Goal: Task Accomplishment & Management: Use online tool/utility

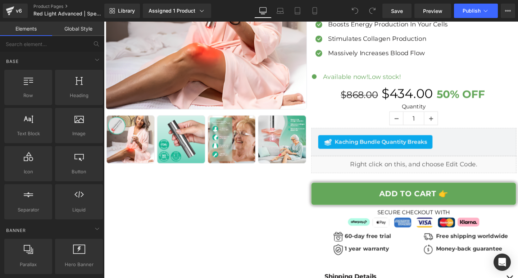
scroll to position [144, 0]
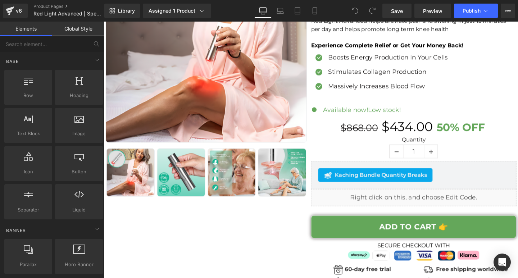
click at [473, 181] on div "Kaching Bundle Quantity Breaks" at bounding box center [429, 182] width 201 height 14
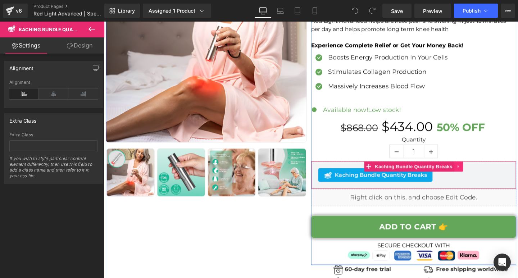
click at [475, 175] on icon at bounding box center [476, 173] width 5 height 5
click at [416, 174] on span "Kaching Bundle Quantity Breaks" at bounding box center [415, 173] width 85 height 11
click at [402, 183] on span "Kaching Bundle Quantity Breaks" at bounding box center [394, 182] width 97 height 9
click at [340, 178] on icon at bounding box center [339, 182] width 9 height 9
click at [474, 176] on icon at bounding box center [476, 173] width 5 height 5
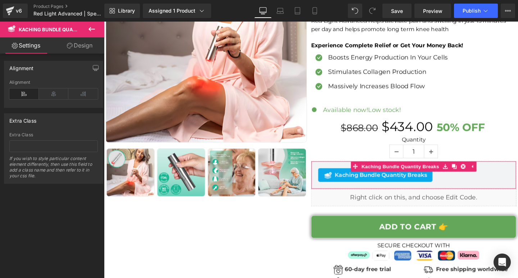
click at [67, 47] on icon at bounding box center [70, 46] width 6 height 6
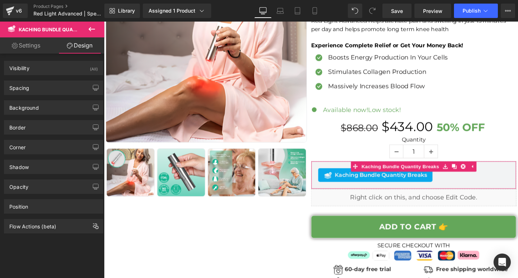
click at [32, 48] on link "Settings" at bounding box center [26, 45] width 52 height 16
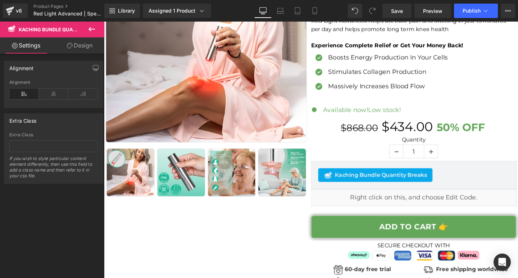
click at [91, 31] on icon at bounding box center [91, 29] width 9 height 9
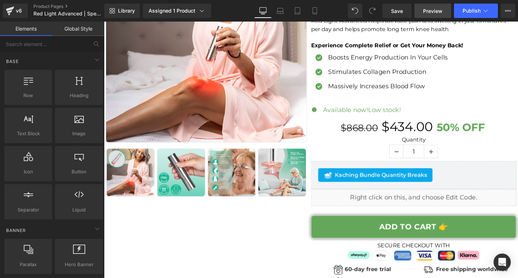
click at [434, 10] on span "Preview" at bounding box center [432, 11] width 19 height 8
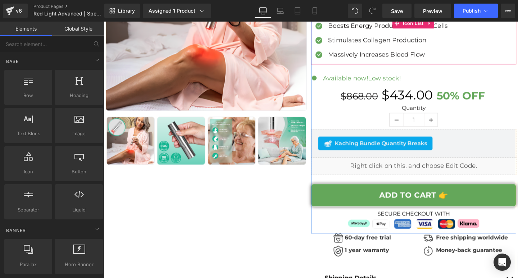
scroll to position [180, 0]
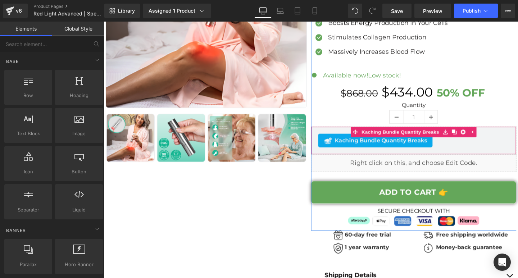
click at [351, 147] on span "Kaching Bundle Quantity Breaks" at bounding box center [394, 146] width 97 height 9
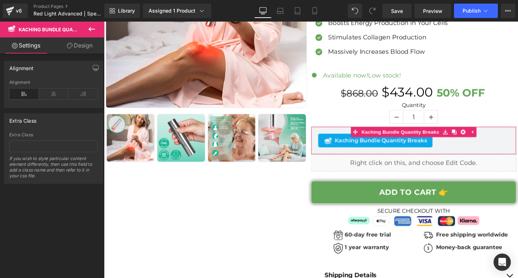
click at [83, 42] on link "Design" at bounding box center [80, 45] width 52 height 16
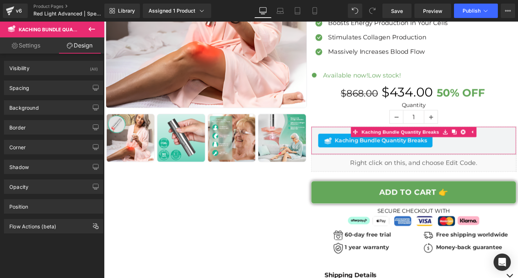
click at [35, 46] on link "Settings" at bounding box center [26, 45] width 52 height 16
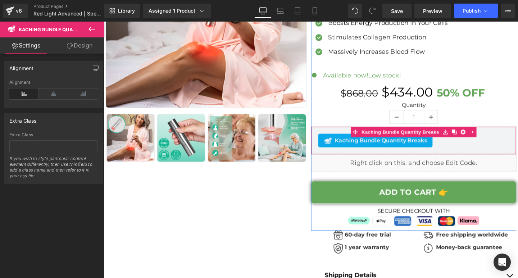
click at [369, 150] on span "Kaching Bundle Quantity Breaks" at bounding box center [394, 146] width 97 height 9
click at [488, 138] on icon at bounding box center [490, 137] width 5 height 5
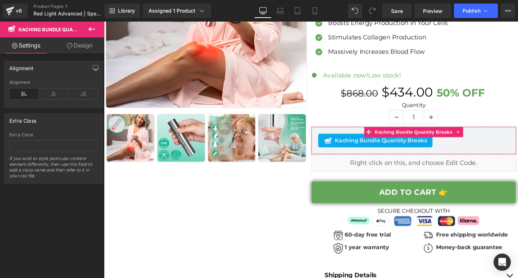
click at [68, 49] on link "Design" at bounding box center [80, 45] width 52 height 16
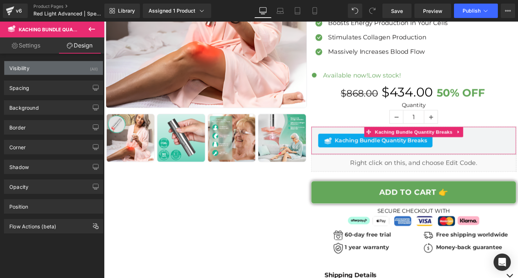
click at [45, 71] on div "Visibility (All)" at bounding box center [53, 68] width 99 height 14
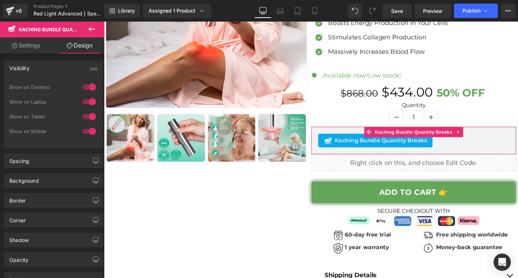
click at [84, 86] on div at bounding box center [89, 87] width 17 height 12
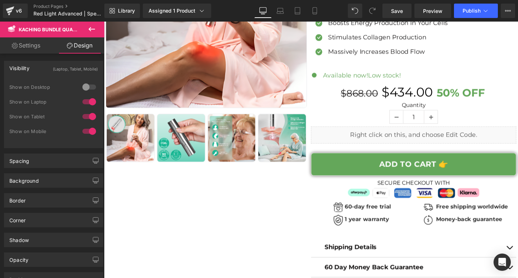
click at [85, 97] on div at bounding box center [89, 102] width 17 height 12
click at [87, 115] on div at bounding box center [89, 117] width 17 height 12
drag, startPoint x: 87, startPoint y: 129, endPoint x: 225, endPoint y: 19, distance: 177.0
click at [87, 129] on div at bounding box center [89, 131] width 17 height 12
click at [84, 90] on div at bounding box center [89, 87] width 17 height 12
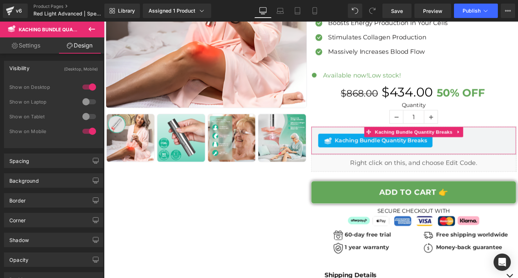
click at [83, 99] on div at bounding box center [89, 102] width 17 height 12
click at [85, 115] on div at bounding box center [89, 117] width 17 height 12
click at [35, 38] on link "Settings" at bounding box center [26, 45] width 52 height 16
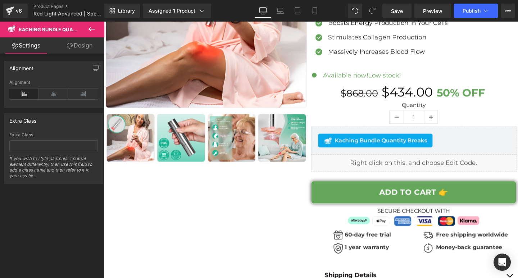
click at [91, 28] on icon at bounding box center [91, 29] width 9 height 9
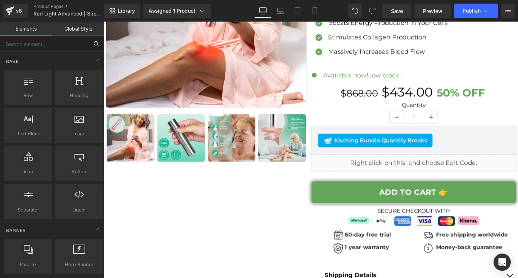
click at [55, 48] on input "text" at bounding box center [44, 44] width 88 height 16
click at [82, 192] on div at bounding box center [79, 198] width 44 height 16
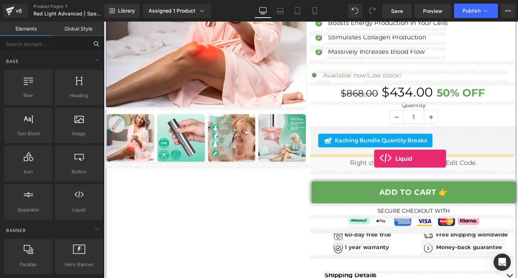
drag, startPoint x: 179, startPoint y: 225, endPoint x: 388, endPoint y: 166, distance: 216.7
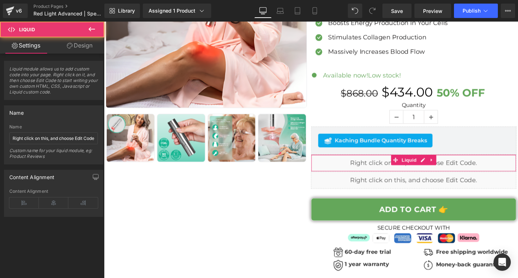
click at [344, 166] on div "Liquid" at bounding box center [429, 170] width 216 height 18
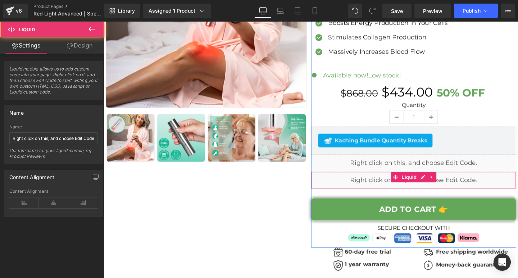
click at [367, 183] on div "Liquid" at bounding box center [429, 188] width 216 height 18
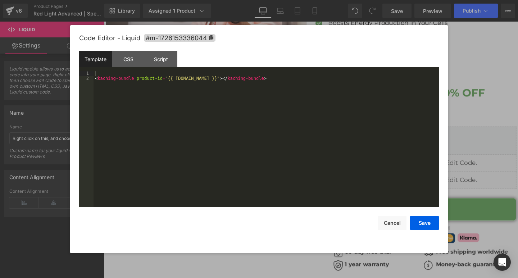
drag, startPoint x: 367, startPoint y: 179, endPoint x: 233, endPoint y: 119, distance: 147.7
click at [0, 0] on div "< kaching-bundle product-id = "{{ product.id }}" > </ kaching-bundle >" at bounding box center [0, 0] width 0 height 0
click at [0, 0] on button "Cancel" at bounding box center [0, 0] width 0 height 0
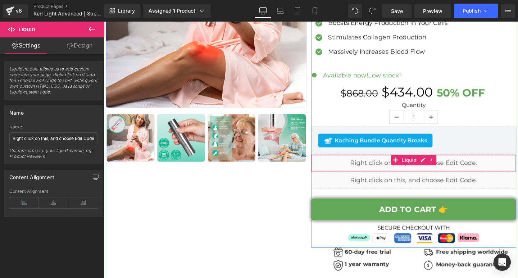
click at [378, 170] on div "Liquid" at bounding box center [429, 170] width 216 height 18
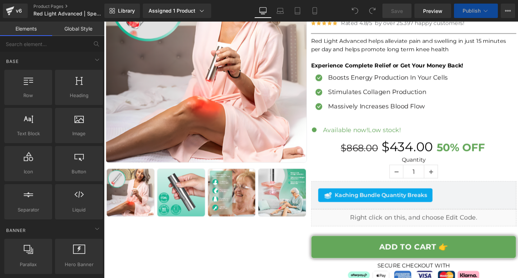
scroll to position [180, 0]
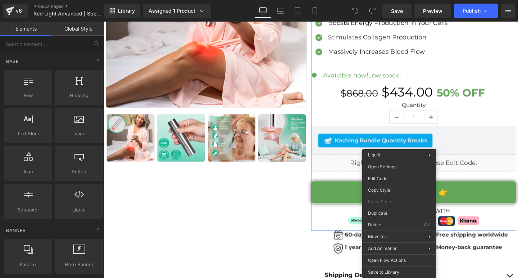
click at [359, 172] on div "Liquid" at bounding box center [429, 170] width 216 height 18
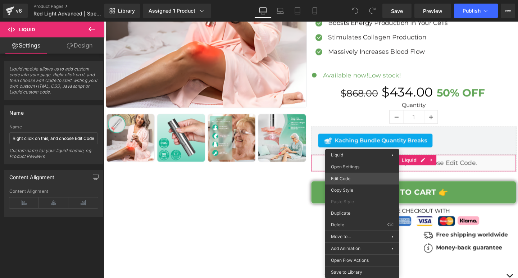
click at [367, 0] on div "You are previewing how the will restyle your page. You can not edit Elements in…" at bounding box center [259, 0] width 518 height 0
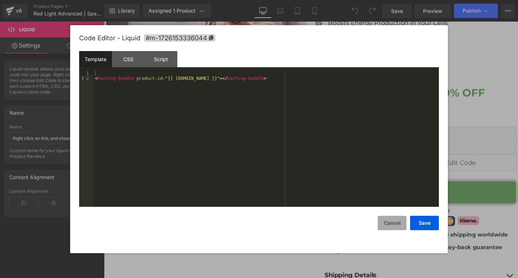
click at [393, 224] on button "Cancel" at bounding box center [392, 223] width 29 height 14
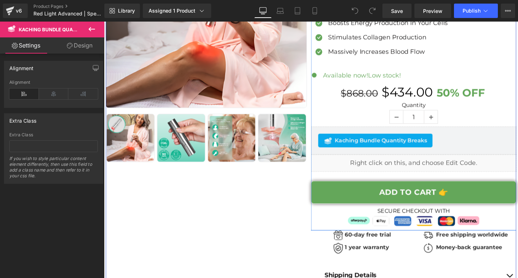
click at [378, 150] on span "Kaching Bundle Quantity Breaks" at bounding box center [394, 146] width 97 height 9
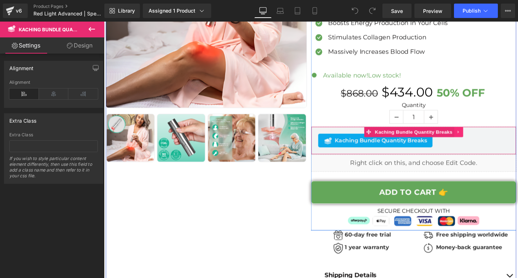
click at [472, 138] on link at bounding box center [476, 137] width 9 height 11
click at [479, 137] on icon at bounding box center [481, 137] width 5 height 5
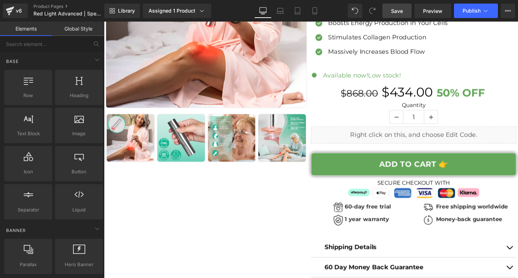
click at [403, 12] on span "Save" at bounding box center [397, 11] width 12 height 8
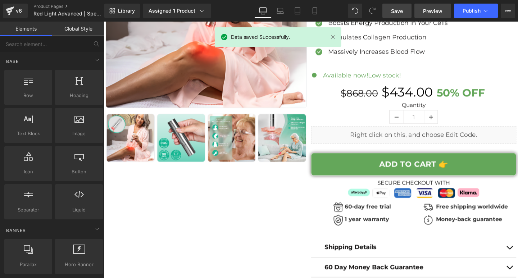
click at [437, 13] on span "Preview" at bounding box center [432, 11] width 19 height 8
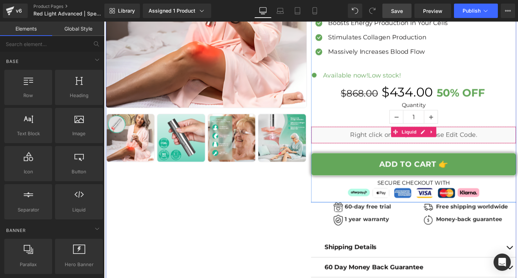
click at [365, 141] on div "Liquid" at bounding box center [429, 141] width 216 height 18
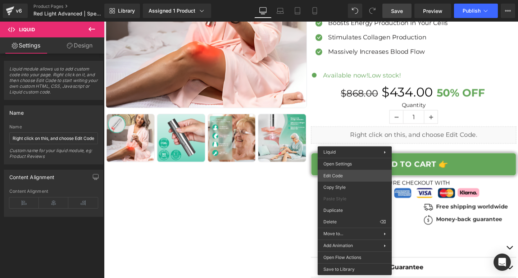
click at [346, 0] on div "You are previewing how the will restyle your page. You can not edit Elements in…" at bounding box center [259, 0] width 518 height 0
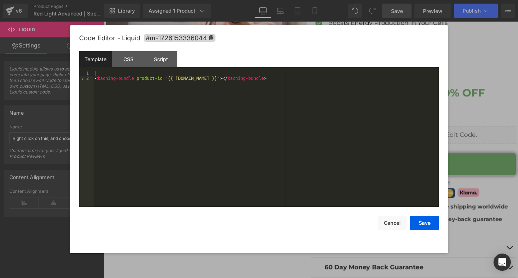
click at [157, 71] on div "< kaching-bundle product-id = "{{ [DOMAIN_NAME] }}" > </ kaching-bundle >" at bounding box center [265, 144] width 345 height 146
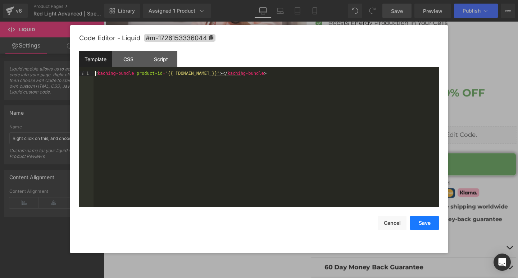
click at [431, 225] on button "Save" at bounding box center [424, 223] width 29 height 14
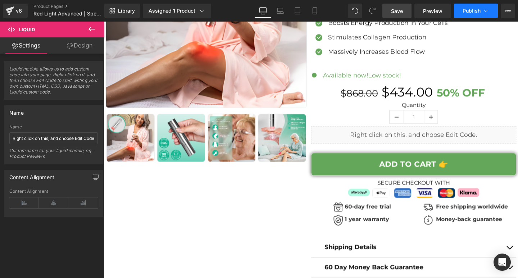
click at [469, 12] on span "Publish" at bounding box center [471, 11] width 18 height 6
click at [403, 9] on span "Save" at bounding box center [397, 11] width 12 height 8
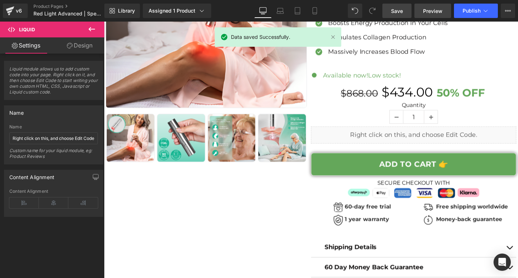
click at [437, 14] on span "Preview" at bounding box center [432, 11] width 19 height 8
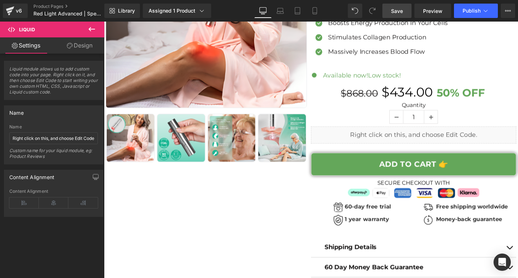
click at [2, 17] on div "v6 Product Pages Red Light Advanced | Special Offer for post purchase flow" at bounding box center [52, 11] width 104 height 22
click at [8, 13] on icon at bounding box center [9, 11] width 5 height 3
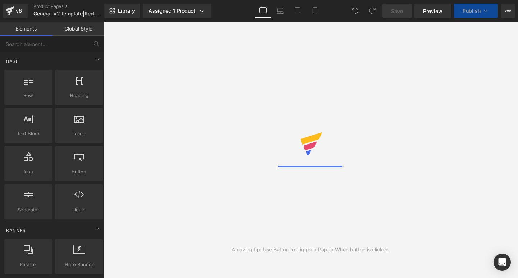
click at [198, 14] on link "Assigned 1 Product" at bounding box center [177, 11] width 68 height 14
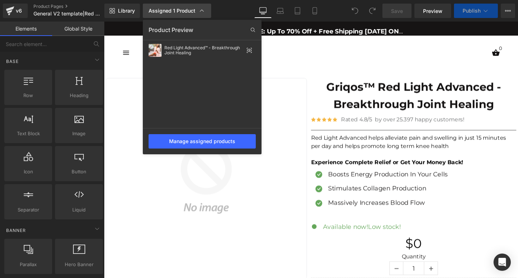
click at [198, 10] on icon at bounding box center [201, 10] width 7 height 7
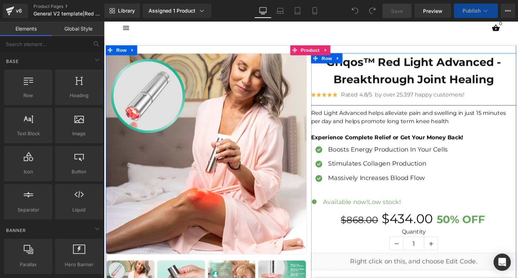
scroll to position [144, 0]
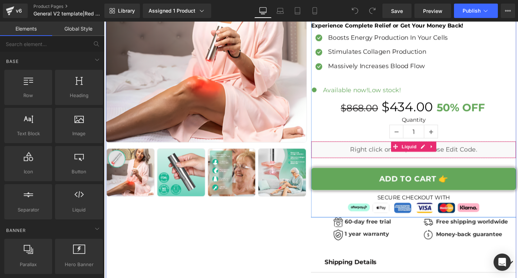
click at [375, 156] on div "Liquid" at bounding box center [429, 156] width 216 height 18
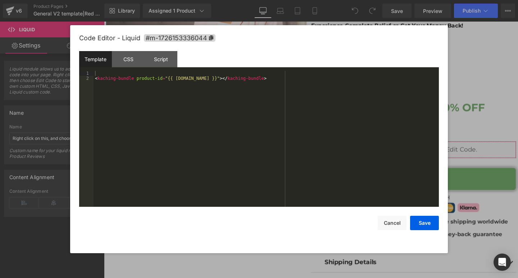
click at [358, 0] on div "You are previewing how the will restyle your page. You can not edit Elements in…" at bounding box center [259, 0] width 518 height 0
click at [174, 70] on div "Template CSS Script Data" at bounding box center [259, 61] width 360 height 20
click at [107, 73] on div "< kaching-bundle product-id = "{{ [DOMAIN_NAME] }}" > </ kaching-bundle >" at bounding box center [265, 144] width 345 height 146
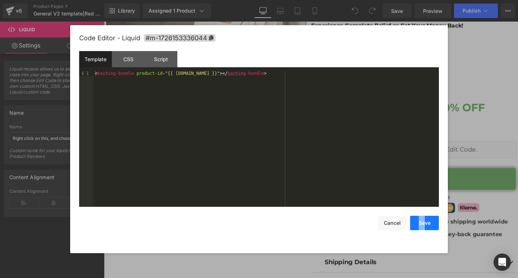
click at [425, 216] on div "Save Cancel" at bounding box center [259, 218] width 360 height 23
click at [424, 219] on button "Save" at bounding box center [424, 223] width 29 height 14
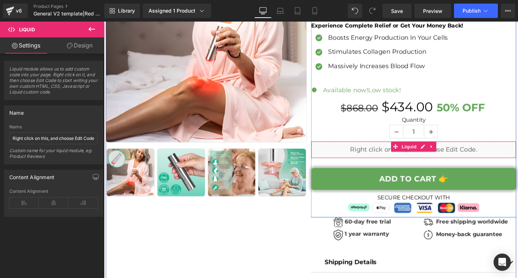
click at [386, 155] on div "Liquid" at bounding box center [429, 156] width 216 height 18
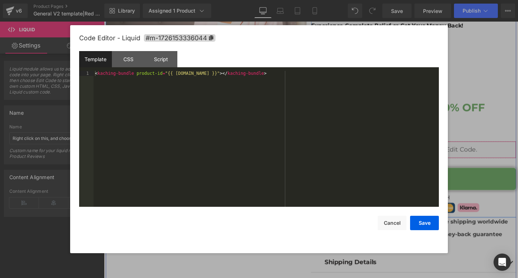
click at [433, 153] on div "Liquid" at bounding box center [429, 156] width 216 height 18
click at [392, 223] on button "Cancel" at bounding box center [392, 223] width 29 height 14
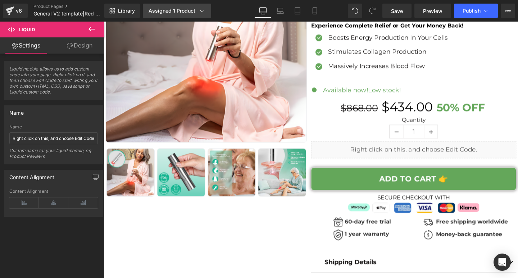
click at [202, 9] on icon at bounding box center [201, 10] width 7 height 7
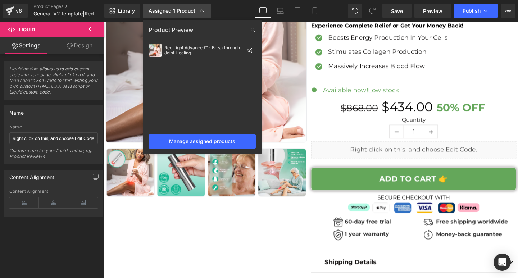
click at [201, 9] on icon at bounding box center [201, 10] width 7 height 7
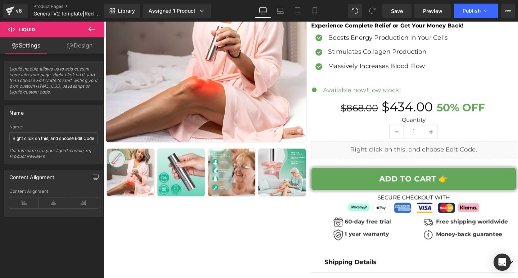
click at [183, 6] on link "Assigned 1 Product" at bounding box center [177, 11] width 68 height 14
click at [186, 10] on div "Assigned 1 Product" at bounding box center [176, 10] width 57 height 7
click at [204, 8] on icon at bounding box center [201, 10] width 7 height 7
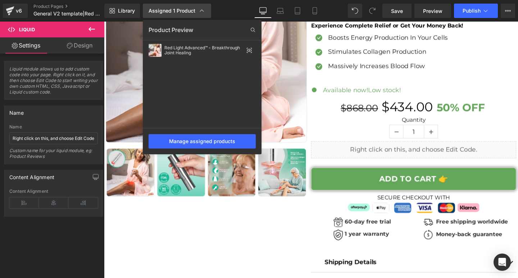
click at [193, 11] on div "Assigned 1 Product" at bounding box center [176, 10] width 57 height 7
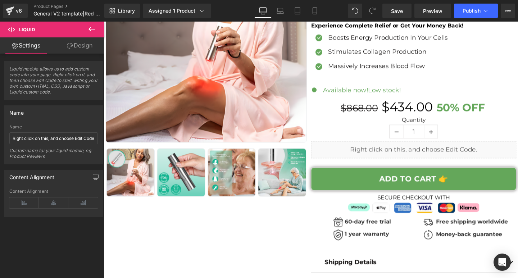
scroll to position [0, 0]
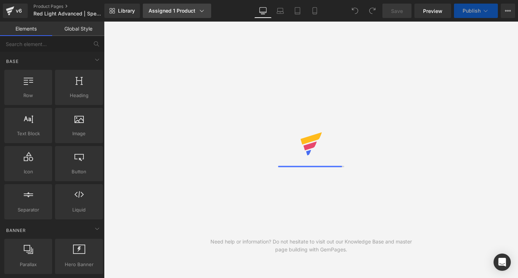
click at [182, 11] on div "Assigned 1 Product" at bounding box center [176, 10] width 57 height 7
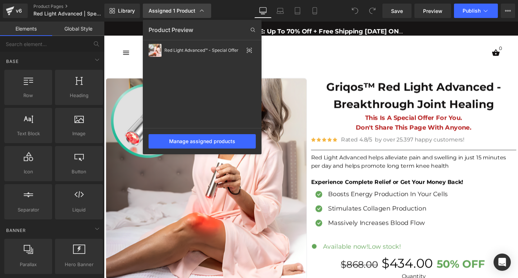
drag, startPoint x: 192, startPoint y: 12, endPoint x: 181, endPoint y: 44, distance: 34.1
click at [192, 12] on div "Assigned 1 Product" at bounding box center [176, 10] width 57 height 7
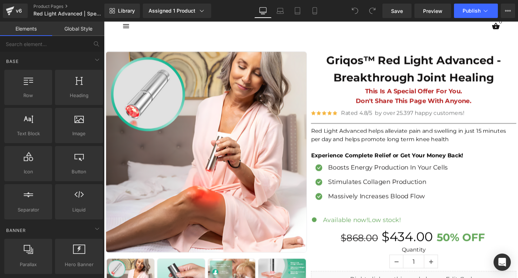
scroll to position [144, 0]
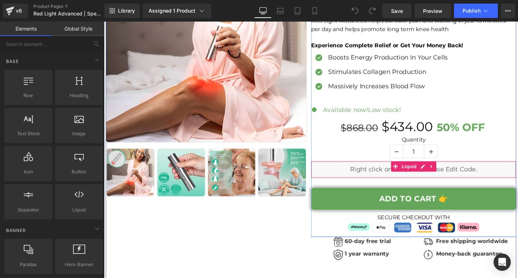
click at [381, 177] on div "Liquid" at bounding box center [429, 177] width 216 height 18
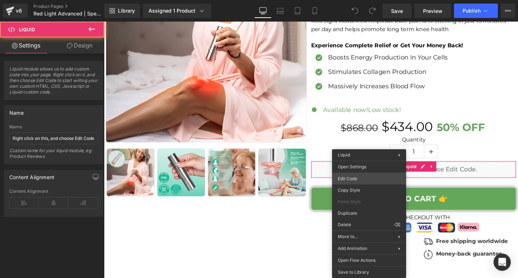
click at [363, 0] on div "You are previewing how the will restyle your page. You can not edit Elements in…" at bounding box center [259, 0] width 518 height 0
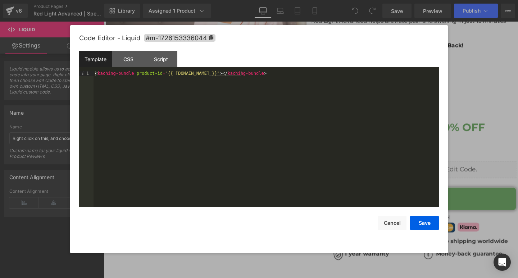
click at [257, 86] on div "< kaching-bundle product-id = "{{ [DOMAIN_NAME] }}" > </ kaching-bundle >" at bounding box center [265, 144] width 345 height 146
click at [416, 225] on button "Save" at bounding box center [424, 223] width 29 height 14
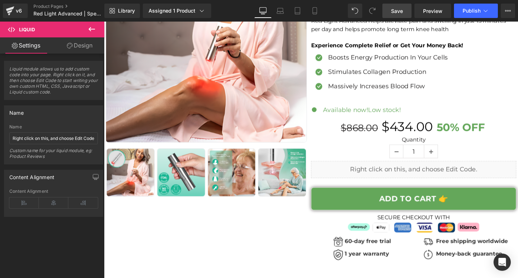
click at [408, 14] on link "Save" at bounding box center [396, 11] width 29 height 14
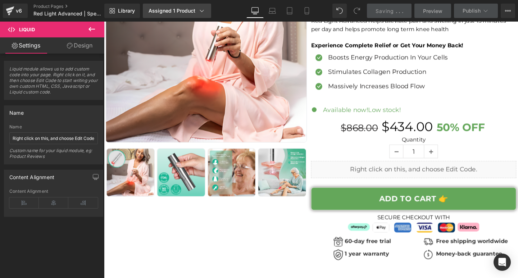
click at [178, 9] on div "Assigned 1 Product" at bounding box center [176, 10] width 57 height 7
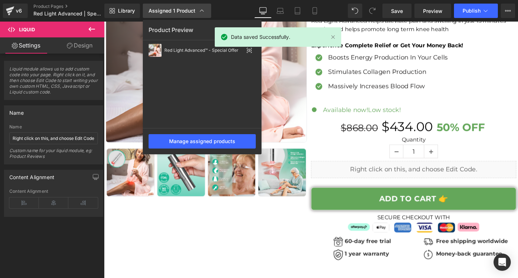
click at [185, 11] on div "Assigned 1 Product" at bounding box center [176, 10] width 57 height 7
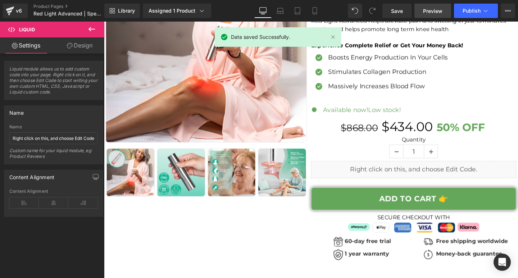
click at [436, 9] on span "Preview" at bounding box center [432, 11] width 19 height 8
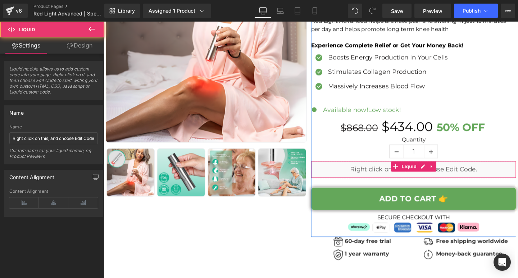
click at [371, 175] on div "Liquid" at bounding box center [429, 177] width 216 height 18
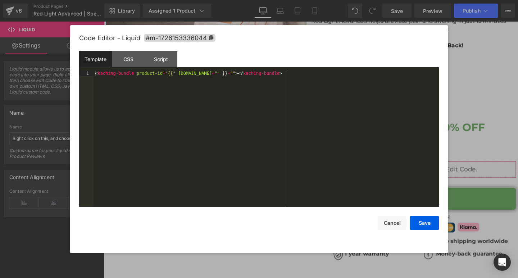
click at [355, 0] on div "You are previewing how the will restyle your page. You can not edit Elements in…" at bounding box center [259, 0] width 518 height 0
click at [184, 76] on div "< kaching-bundle product-id = "{{" product.id = "" }} = "" > </ kaching-bundle >" at bounding box center [265, 144] width 345 height 146
click at [170, 73] on div "< kaching-bundle product-id = "{{" product.id = "" }} = "" > </ kaching-bundle >" at bounding box center [265, 144] width 345 height 146
click at [271, 97] on div "< kaching-bundle product-id = "{{" product.id = "" }} = "" > </ kaching-bundle >" at bounding box center [265, 144] width 345 height 146
click at [426, 227] on button "Save" at bounding box center [424, 223] width 29 height 14
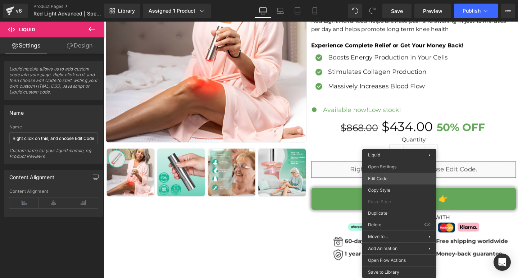
click at [394, 0] on div "You are previewing how the will restyle your page. You can not edit Elements in…" at bounding box center [259, 0] width 518 height 0
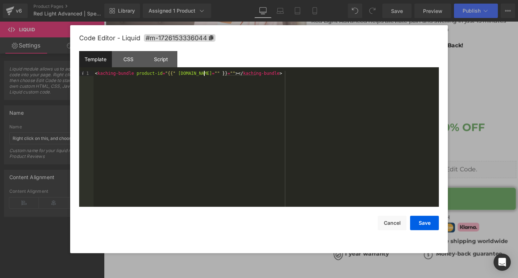
click at [205, 74] on div "< kaching-bundle product-id = "{{" product.id = "" }} = "" > </ kaching-bundle >" at bounding box center [265, 144] width 345 height 146
click at [171, 73] on div "< kaching-bundle product-id = "{{" product.id = }} = "" > </ kaching-bundle >" at bounding box center [265, 144] width 345 height 146
click at [203, 73] on div "< kaching-bundle product-id = "{{product.id=}}=""></kaching-bundle>" at bounding box center [265, 144] width 345 height 146
click at [162, 73] on div "< kaching-bundle product-id = "{{product.id=}}=></kaching-bundle>" at bounding box center [265, 144] width 345 height 146
click at [189, 74] on div "< kaching-bundle product-id = {{product.id = }} = > </ kaching-bundle >" at bounding box center [265, 144] width 345 height 146
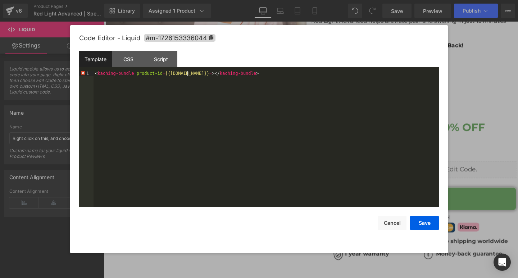
click at [195, 72] on div "< kaching-bundle product-id = {{product.id}} = > </ kaching-bundle >" at bounding box center [265, 144] width 345 height 146
click at [417, 225] on button "Save" at bounding box center [424, 223] width 29 height 14
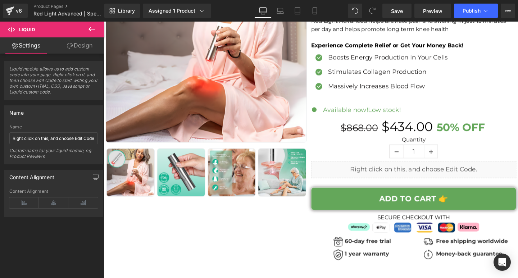
click at [418, 178] on span "Liquid" at bounding box center [425, 173] width 15 height 9
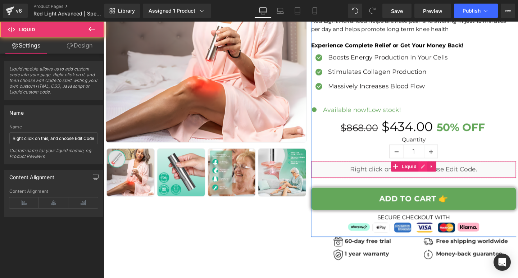
click at [437, 177] on div "Liquid" at bounding box center [429, 177] width 216 height 18
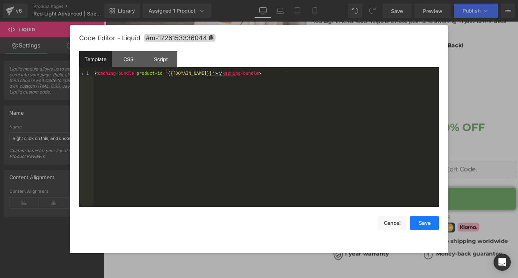
click at [425, 221] on button "Save" at bounding box center [424, 223] width 29 height 14
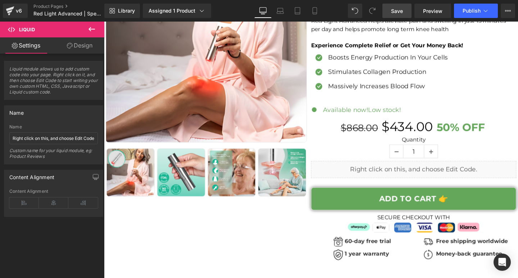
click at [404, 14] on link "Save" at bounding box center [396, 11] width 29 height 14
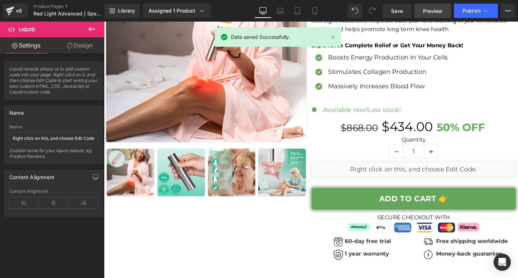
click at [427, 11] on span "Preview" at bounding box center [432, 11] width 19 height 8
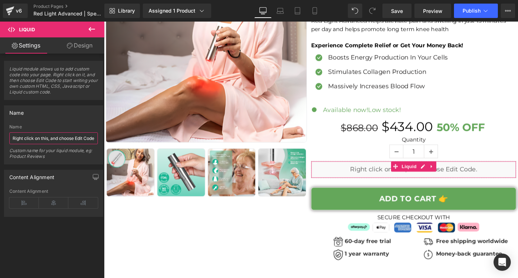
click at [57, 141] on input "Right click on this, and choose Edit Code." at bounding box center [53, 138] width 88 height 12
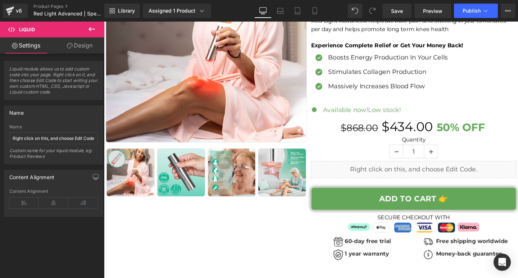
click at [91, 27] on icon at bounding box center [91, 29] width 6 height 4
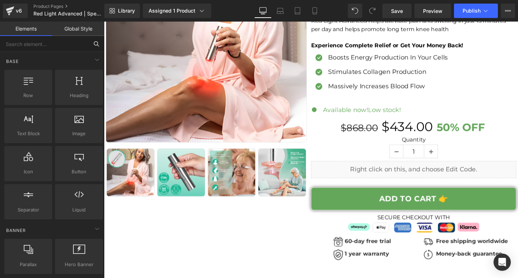
click at [58, 45] on input "text" at bounding box center [44, 44] width 88 height 16
type input "kac"
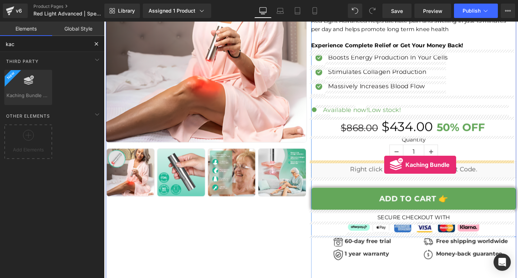
drag, startPoint x: 128, startPoint y: 108, endPoint x: 398, endPoint y: 172, distance: 277.4
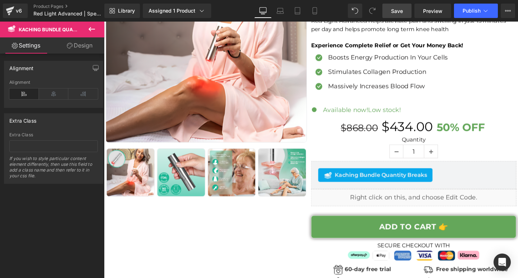
click at [398, 15] on link "Save" at bounding box center [396, 11] width 29 height 14
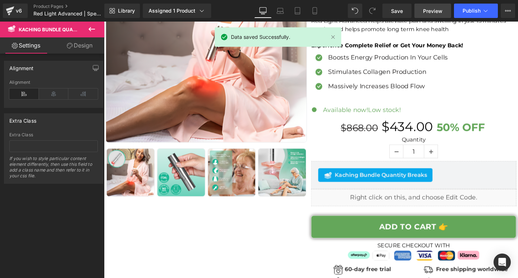
click at [422, 13] on link "Preview" at bounding box center [432, 11] width 37 height 14
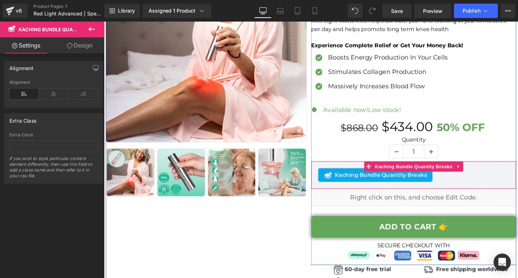
click at [385, 179] on span "Kaching Bundle Quantity Breaks" at bounding box center [394, 182] width 97 height 9
click at [472, 173] on link at bounding box center [476, 173] width 9 height 11
click at [397, 171] on span "Kaching Bundle Quantity Breaks" at bounding box center [415, 173] width 85 height 11
click at [359, 180] on span "Kaching Bundle Quantity Breaks" at bounding box center [394, 182] width 97 height 9
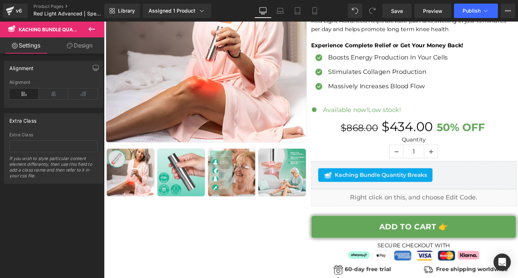
click at [93, 33] on button at bounding box center [91, 30] width 25 height 16
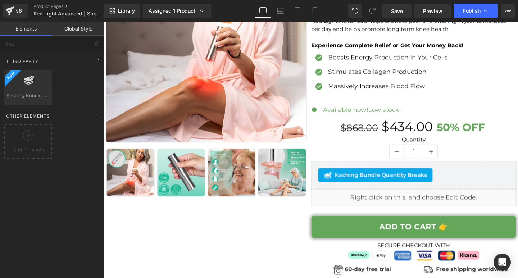
click at [71, 34] on link "Global Style" at bounding box center [78, 29] width 52 height 14
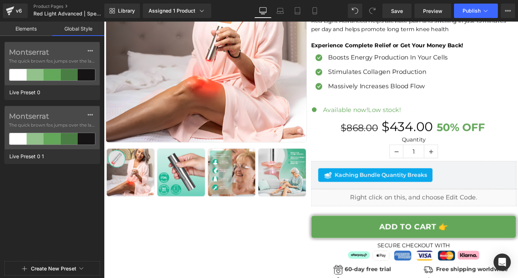
click at [33, 32] on link "Elements" at bounding box center [26, 29] width 52 height 14
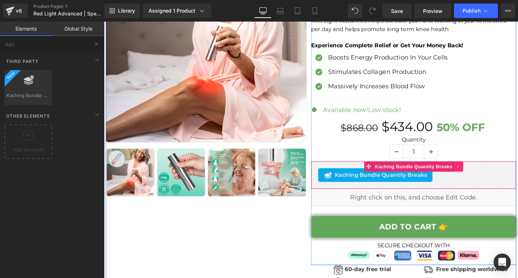
click at [475, 173] on icon at bounding box center [475, 173] width 1 height 3
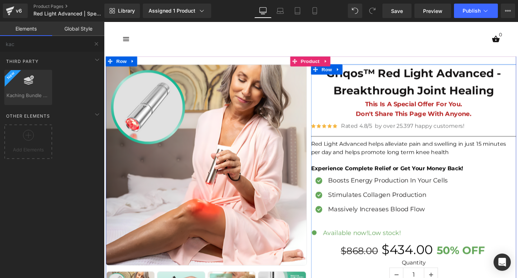
scroll to position [0, 0]
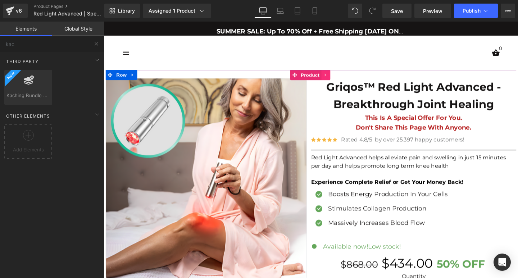
click at [337, 77] on icon at bounding box center [336, 77] width 5 height 5
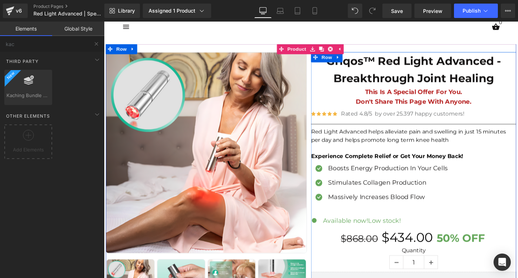
scroll to position [144, 0]
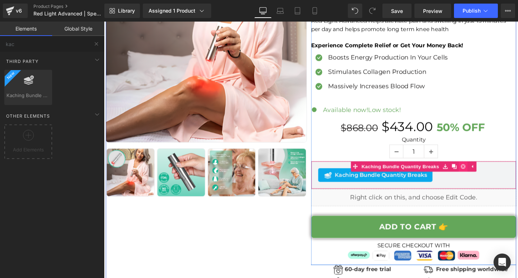
click at [479, 175] on icon at bounding box center [481, 173] width 5 height 5
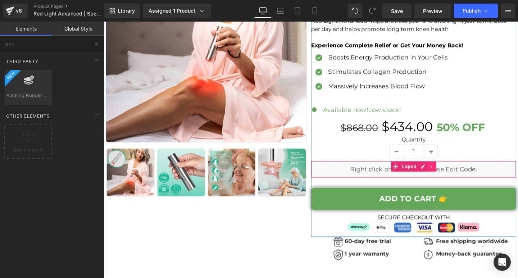
click at [446, 173] on icon at bounding box center [448, 173] width 5 height 5
click at [450, 174] on icon at bounding box center [452, 173] width 5 height 5
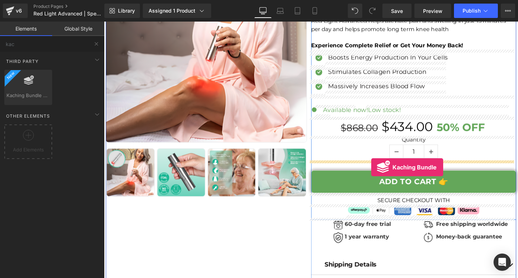
drag, startPoint x: 133, startPoint y: 107, endPoint x: 385, endPoint y: 175, distance: 260.1
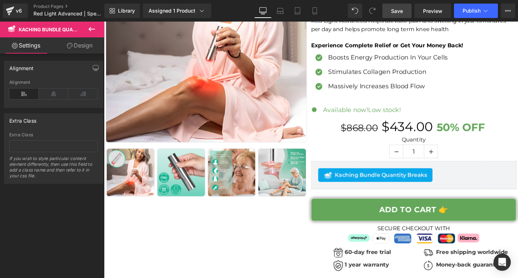
click at [404, 18] on link "Save" at bounding box center [396, 11] width 29 height 14
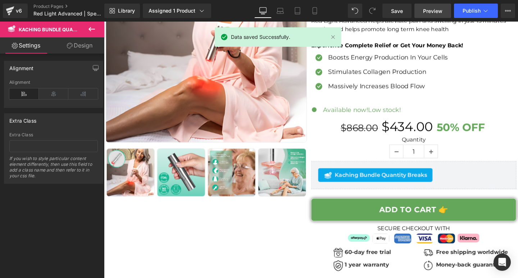
click at [441, 12] on span "Preview" at bounding box center [432, 11] width 19 height 8
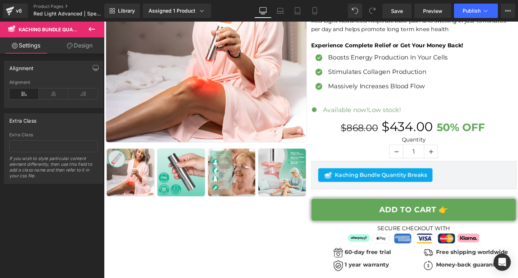
click at [348, 12] on div "Library Assigned 1 Product Product Preview Red Light Advanced™ - Special Offer …" at bounding box center [310, 11] width 413 height 14
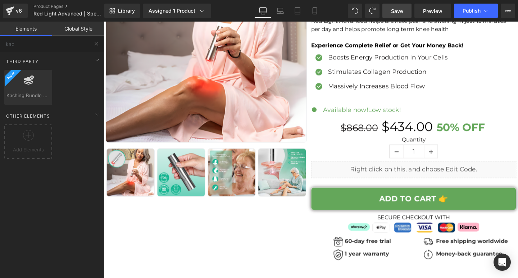
click at [401, 11] on span "Save" at bounding box center [397, 11] width 12 height 8
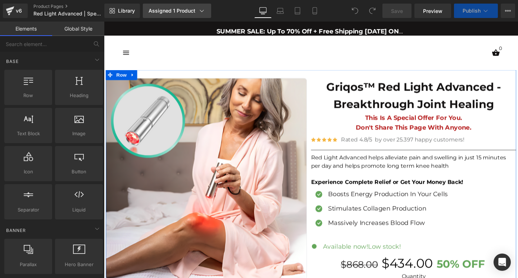
click at [176, 14] on div "Assigned 1 Product" at bounding box center [176, 10] width 57 height 7
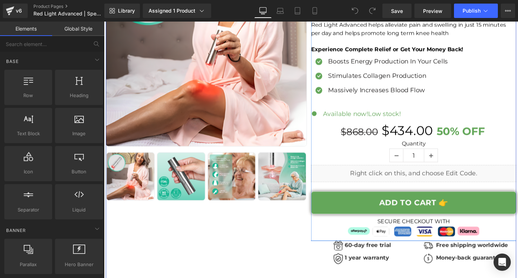
scroll to position [144, 0]
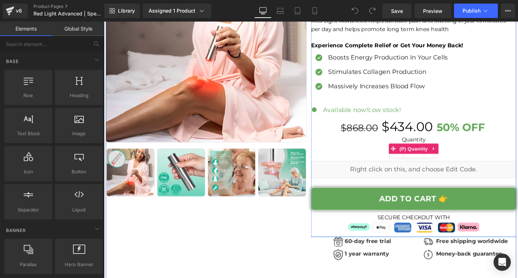
click at [381, 156] on div "Quantity 1" at bounding box center [429, 155] width 216 height 26
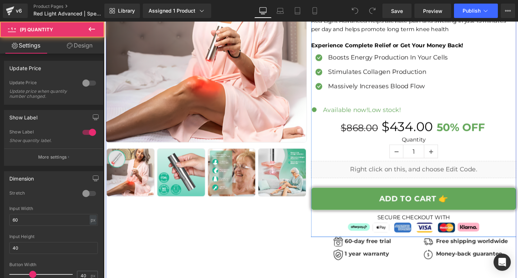
click at [378, 172] on div "Liquid" at bounding box center [429, 177] width 216 height 18
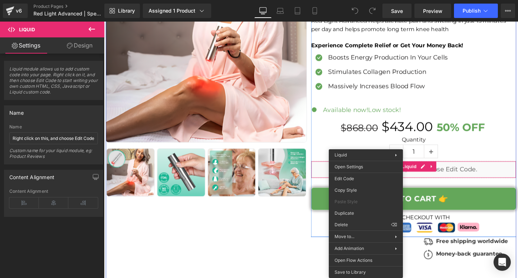
click at [333, 177] on div "Liquid" at bounding box center [429, 177] width 216 height 18
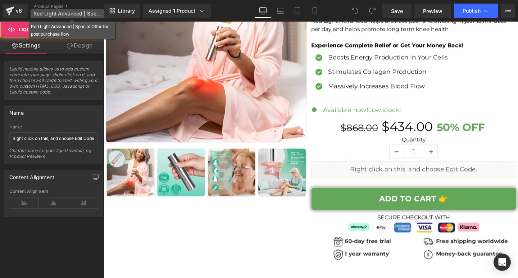
click at [70, 12] on span "Red Light Advanced | Special Offer for post purchase flow" at bounding box center [67, 14] width 69 height 6
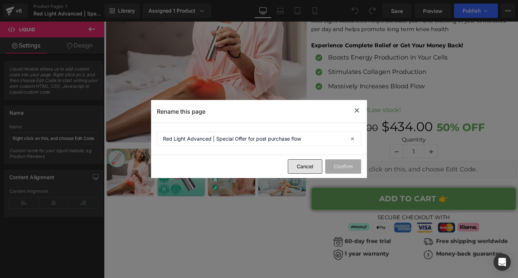
click at [298, 168] on button "Cancel" at bounding box center [305, 166] width 35 height 14
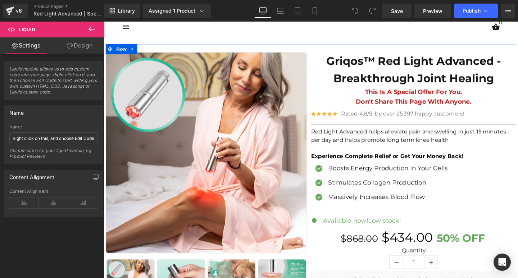
scroll to position [0, 0]
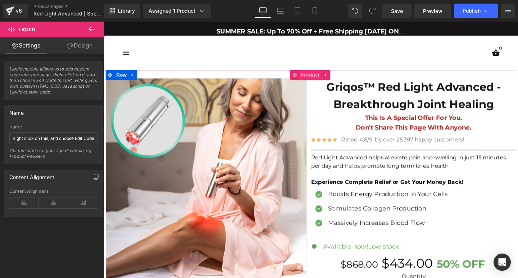
click at [322, 80] on span "Product" at bounding box center [320, 77] width 23 height 11
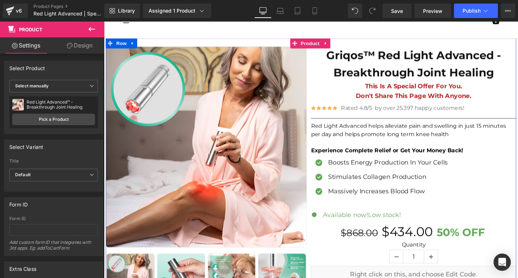
scroll to position [36, 0]
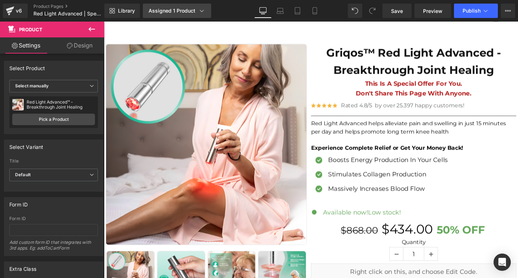
click at [204, 10] on icon at bounding box center [201, 10] width 7 height 7
